Goal: Task Accomplishment & Management: Manage account settings

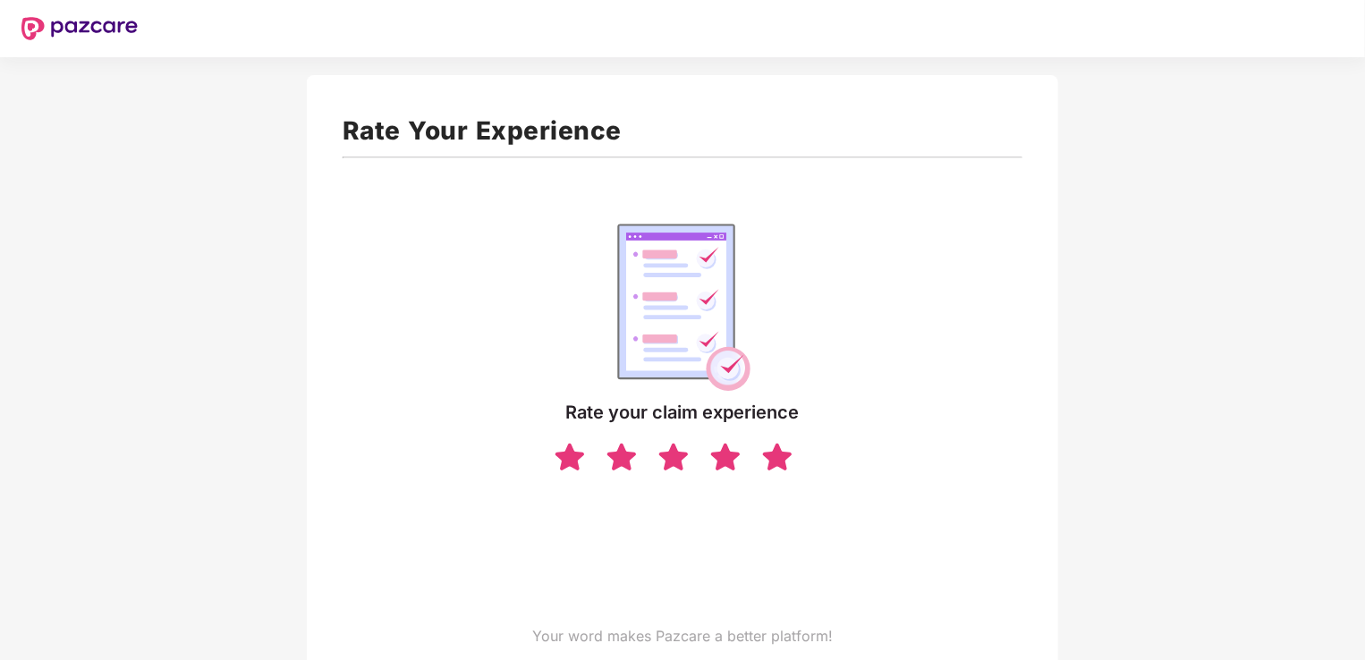
click at [784, 451] on img at bounding box center [777, 456] width 34 height 31
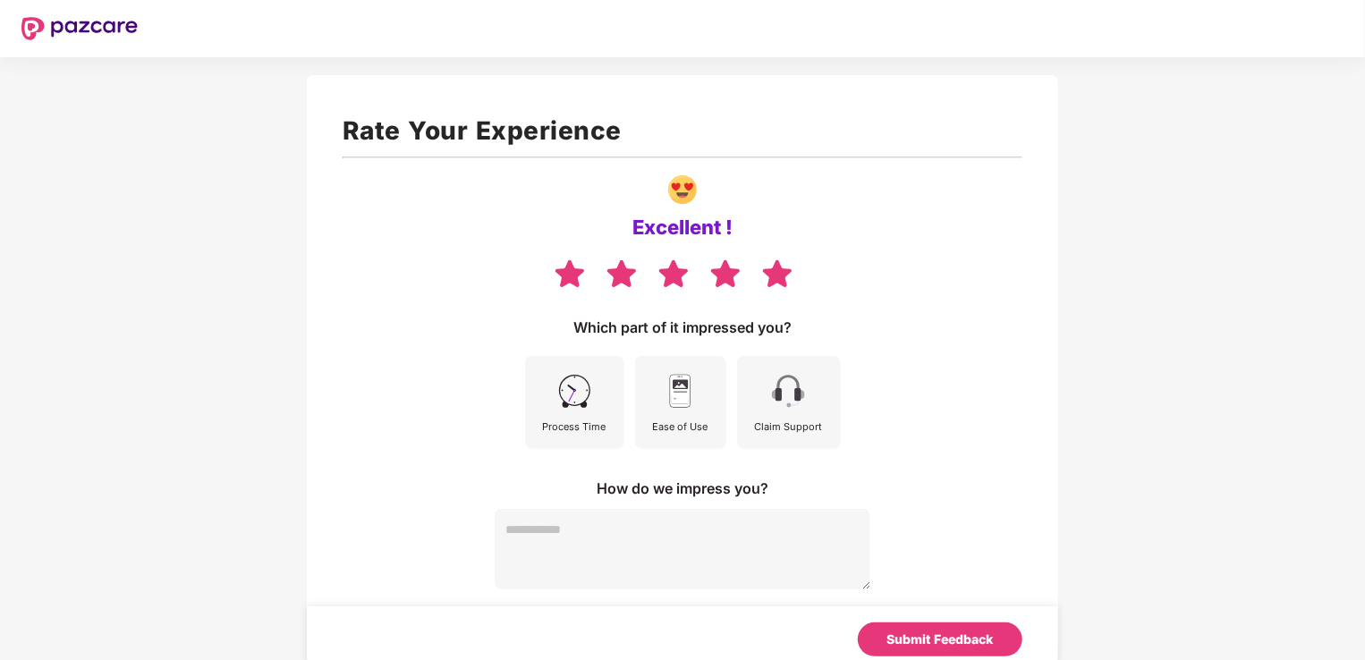
click at [817, 398] on div "Claim Support" at bounding box center [789, 402] width 104 height 93
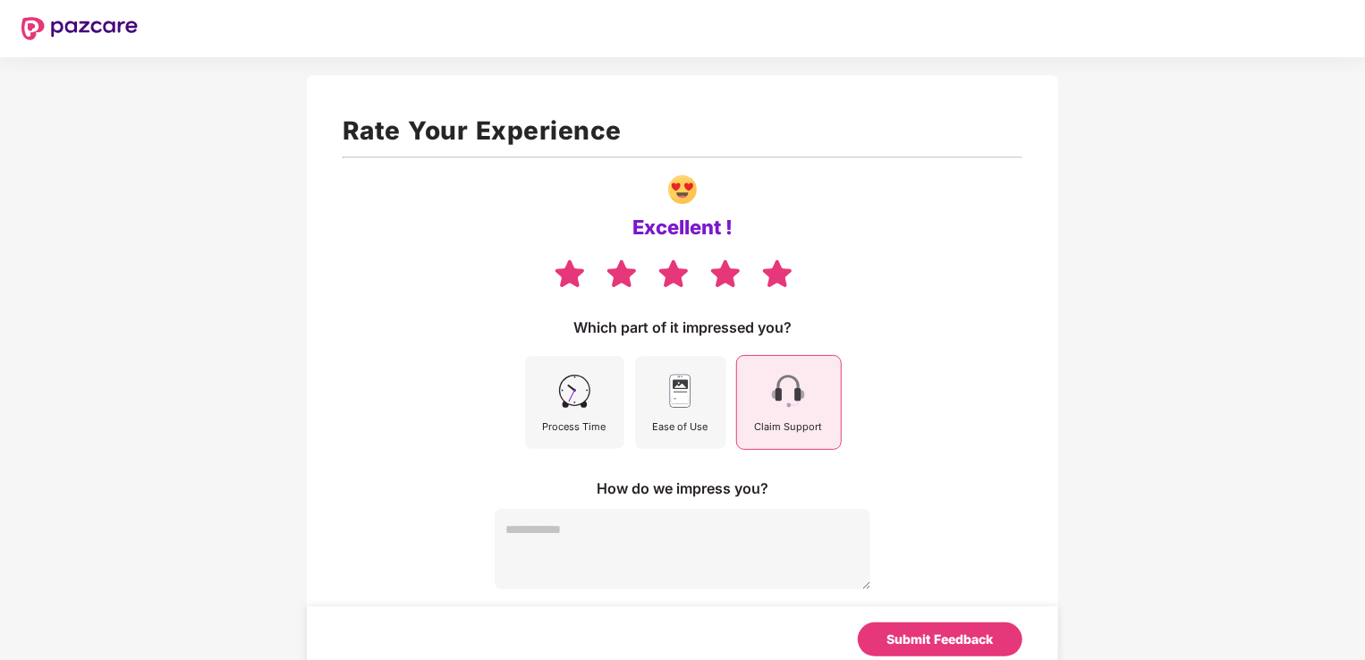
click at [674, 417] on div "Ease of Use" at bounding box center [680, 402] width 91 height 93
click at [695, 403] on img at bounding box center [680, 391] width 40 height 40
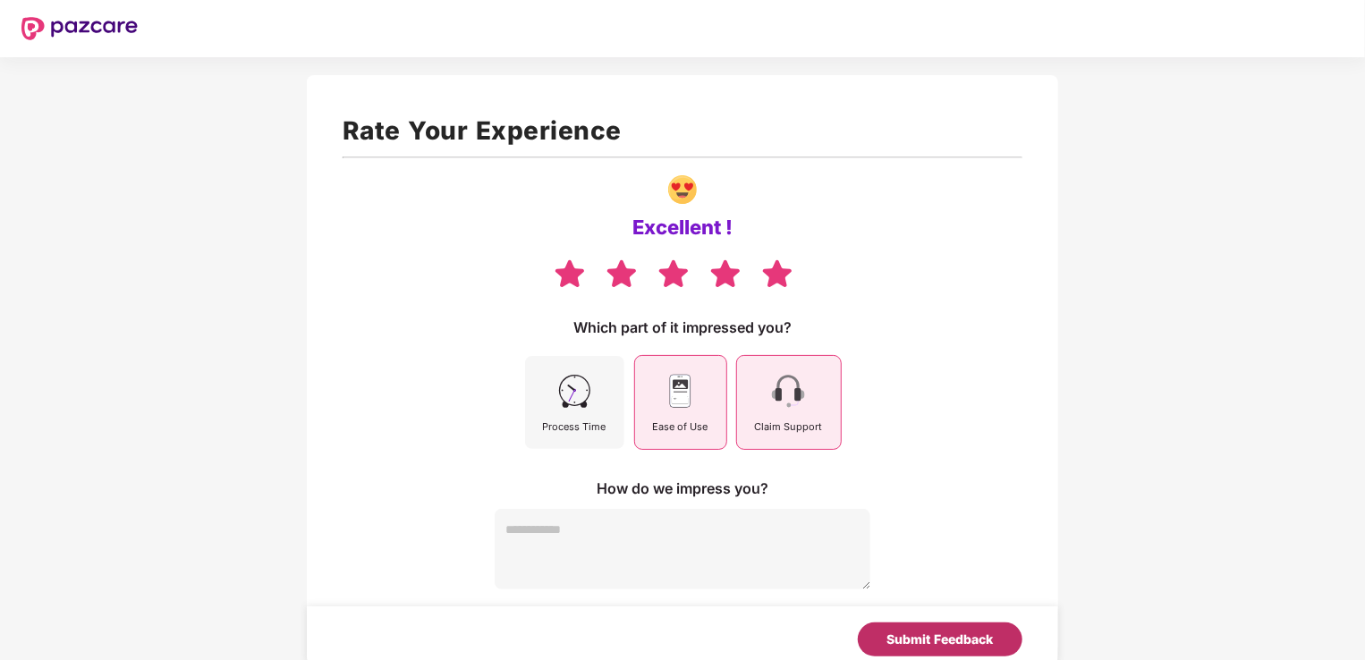
click at [909, 640] on div "Submit Feedback" at bounding box center [940, 640] width 106 height 20
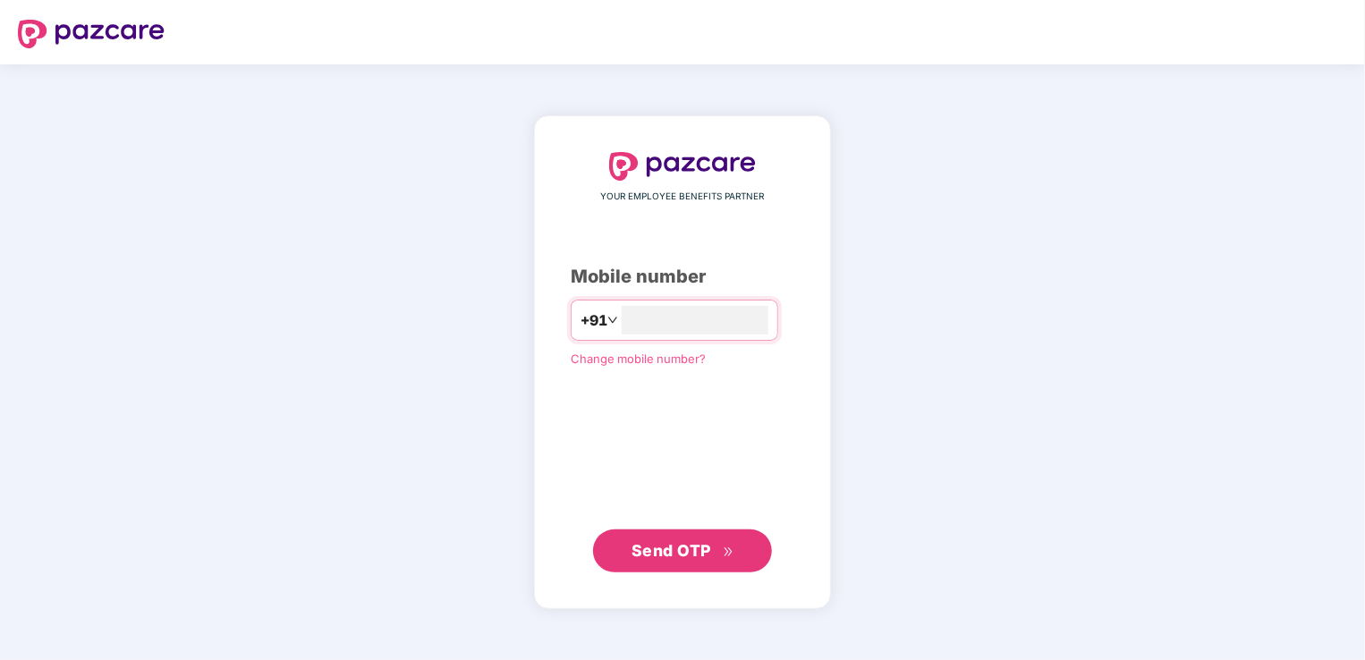
type input "**********"
click at [680, 553] on span "Send OTP" at bounding box center [672, 549] width 80 height 19
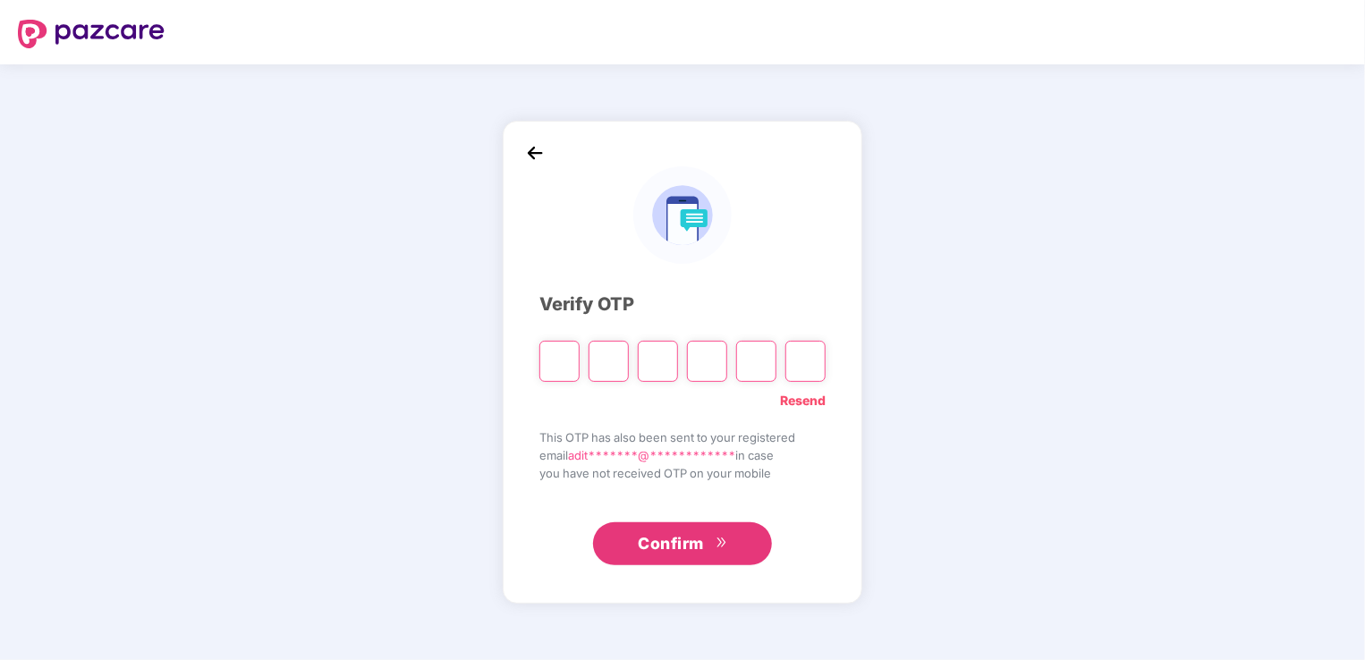
type input "*"
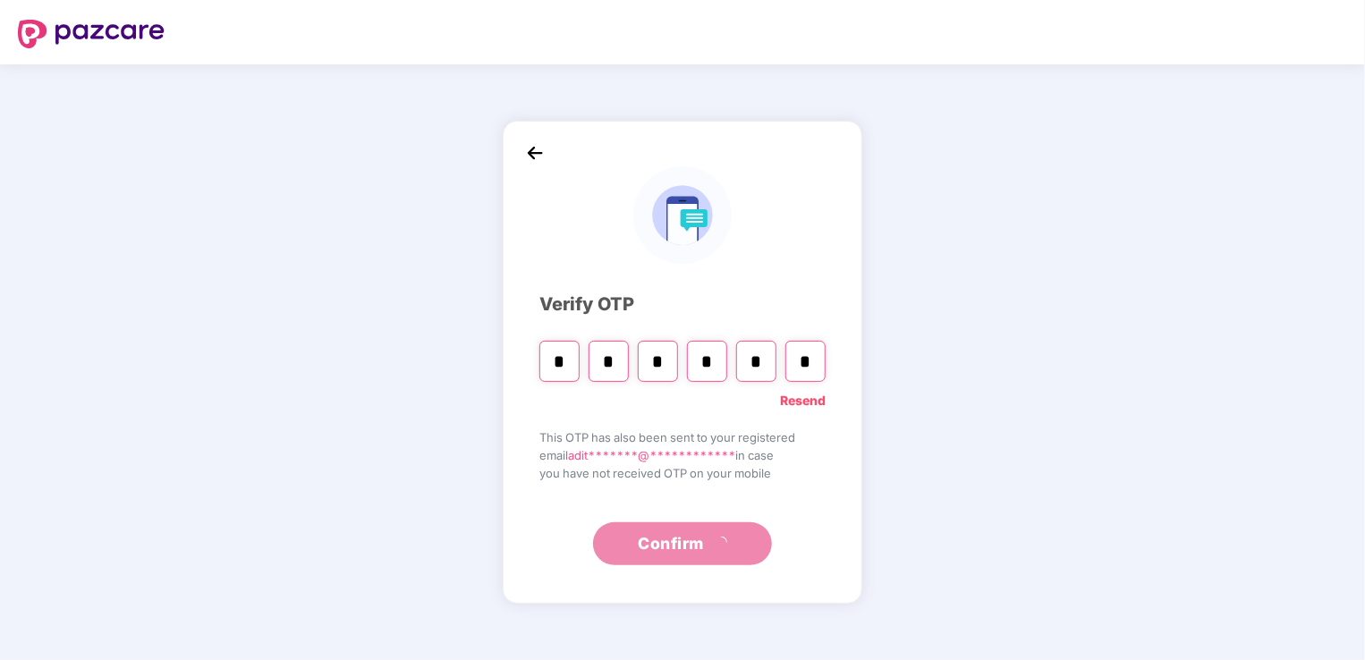
type input "*"
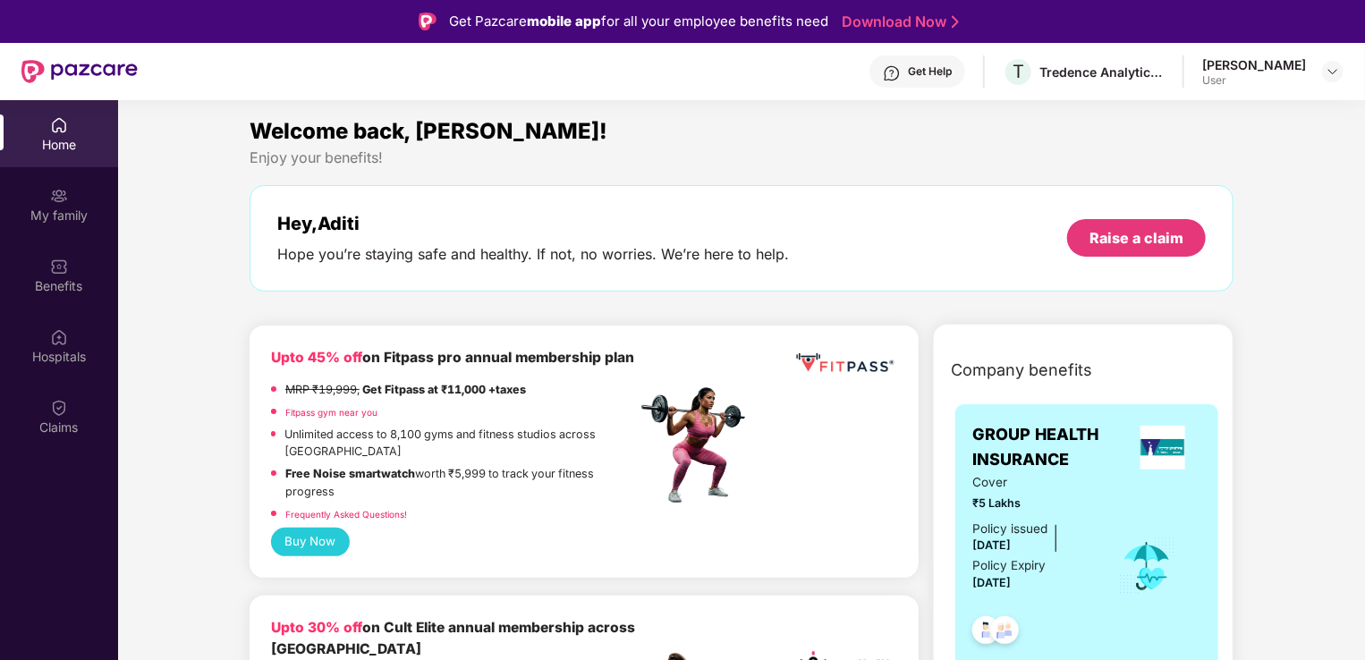
click at [1270, 72] on div "[PERSON_NAME]" at bounding box center [1254, 64] width 104 height 17
click at [1340, 75] on div at bounding box center [1332, 71] width 21 height 21
